Goal: Task Accomplishment & Management: Use online tool/utility

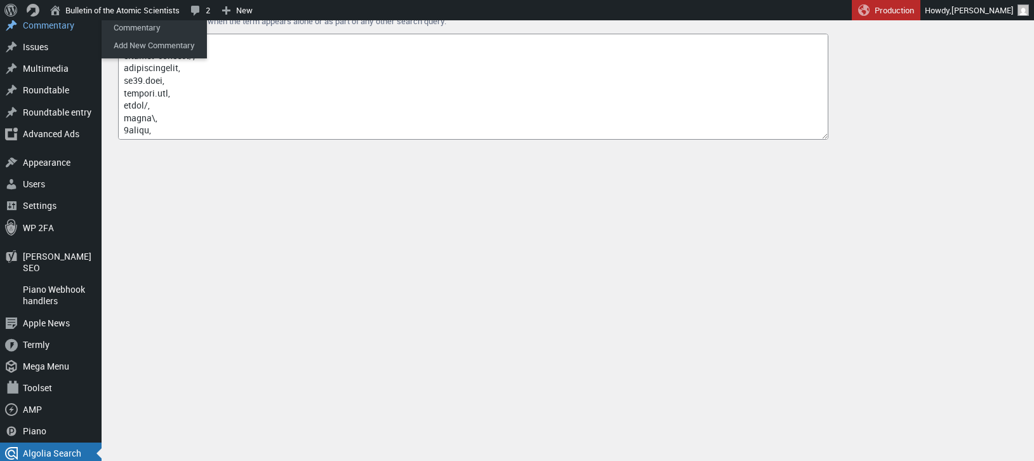
scroll to position [318, 0]
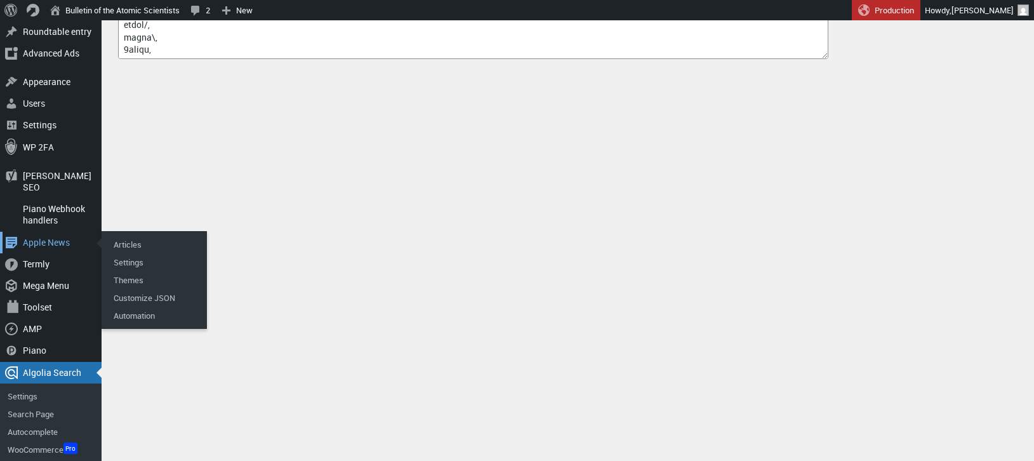
click at [62, 232] on div "Apple News" at bounding box center [51, 243] width 102 height 22
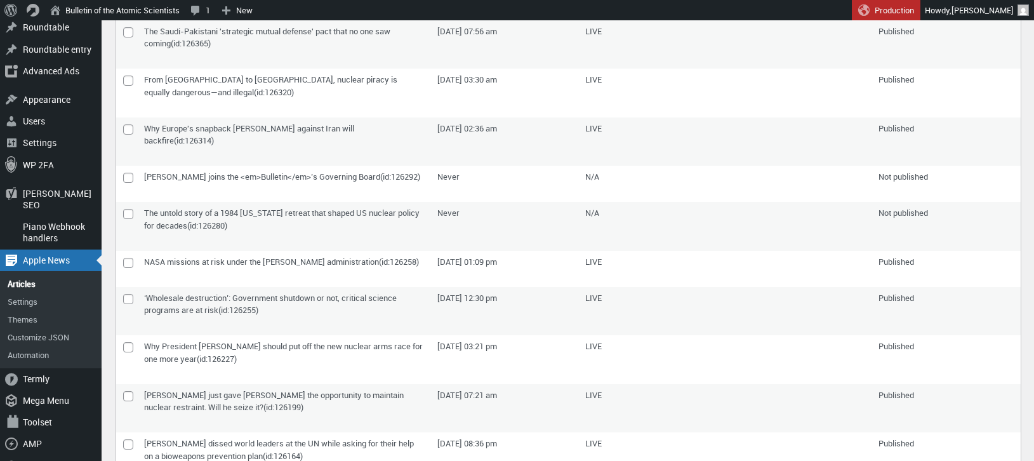
scroll to position [301, 0]
click at [128, 213] on input"] "checkbox" at bounding box center [128, 213] width 10 height 10
checkbox input"] "true"
click at [127, 172] on input"] "checkbox" at bounding box center [128, 177] width 10 height 10
checkbox input"] "true"
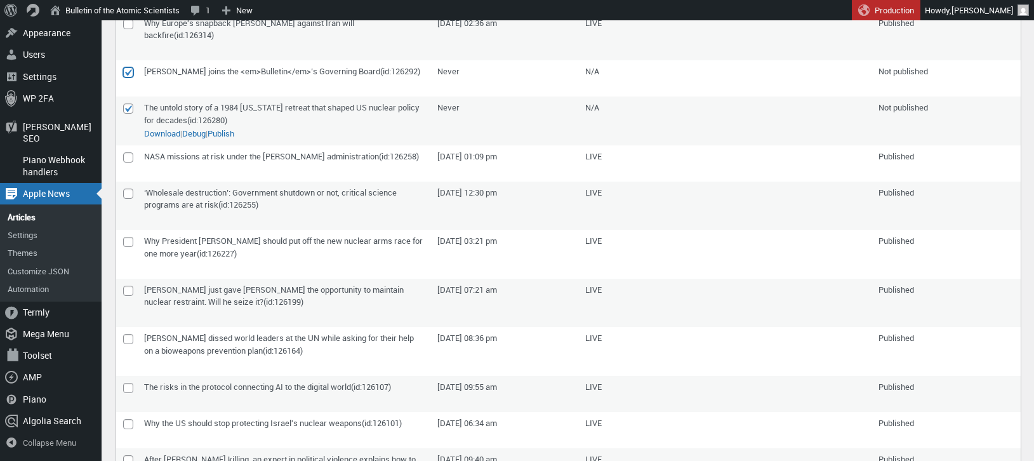
scroll to position [0, 0]
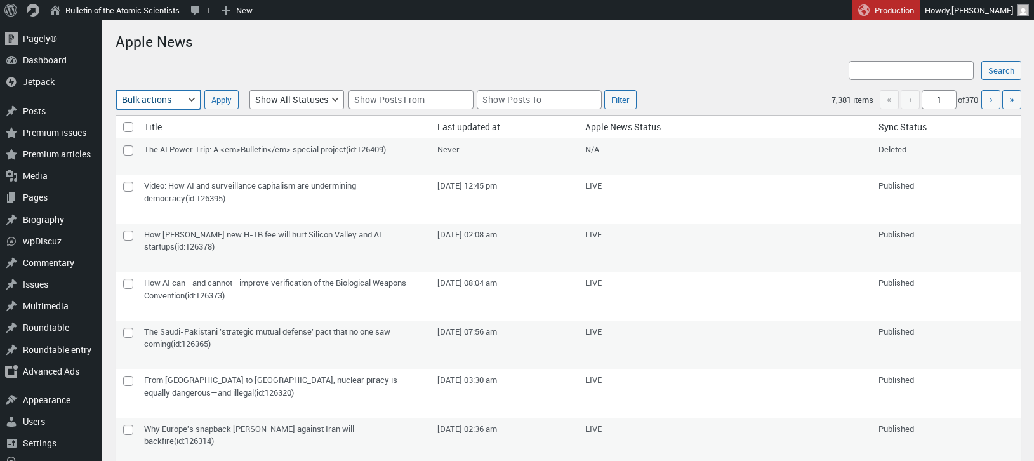
click at [183, 98] on select "Bulk actions Publish/Update Delete" at bounding box center [158, 99] width 84 height 19
select select "apple_news_push"
click at [116, 90] on select "Bulk actions Publish/Update Delete" at bounding box center [158, 99] width 84 height 19
select select "apple_news_push"
click at [219, 98] on input "Apply" at bounding box center [221, 99] width 34 height 19
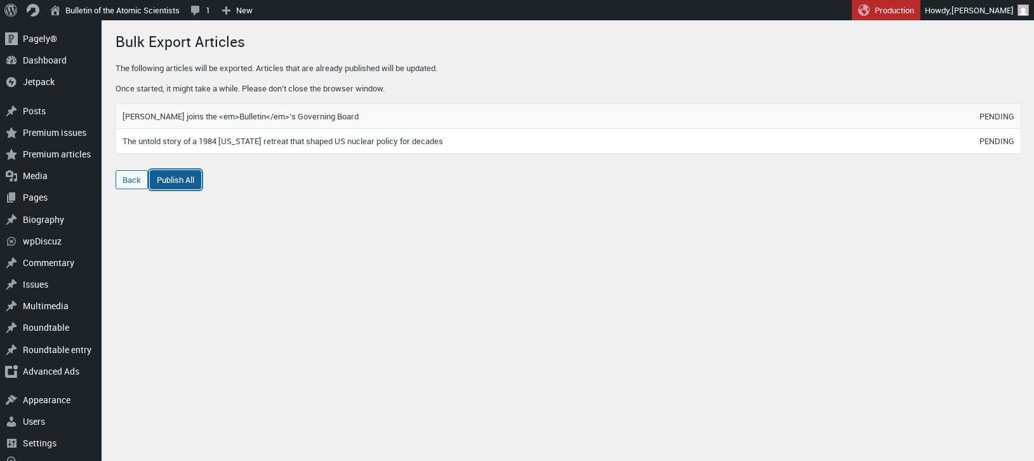
click at [177, 180] on link "Publish All" at bounding box center [175, 179] width 51 height 19
